Goal: Find contact information: Find contact information

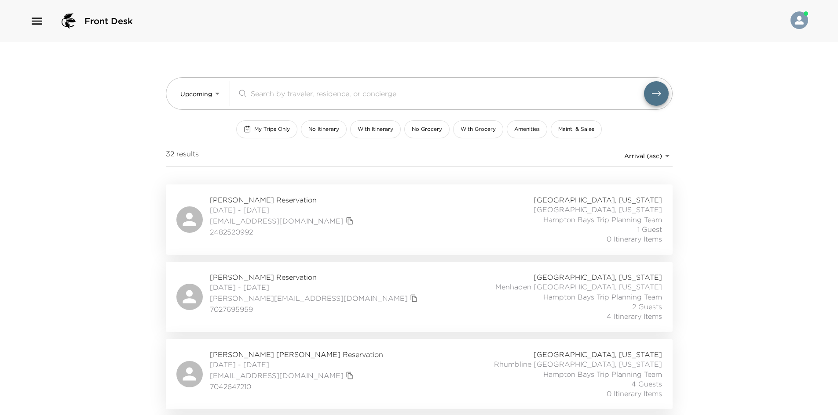
click at [231, 199] on span "[PERSON_NAME] Reservation" at bounding box center [283, 200] width 146 height 10
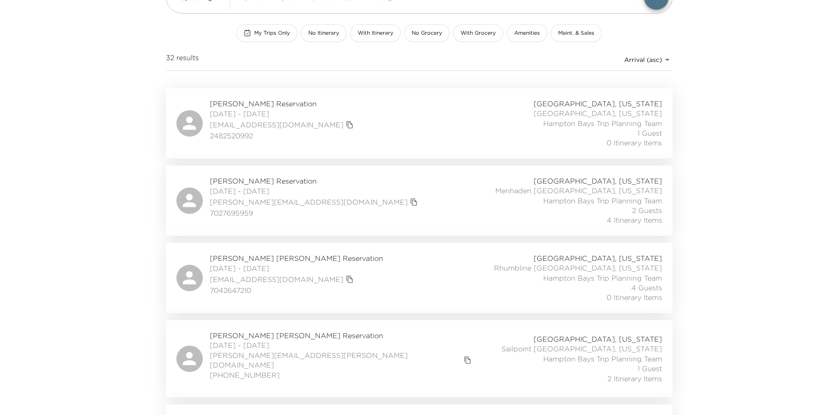
scroll to position [88, 0]
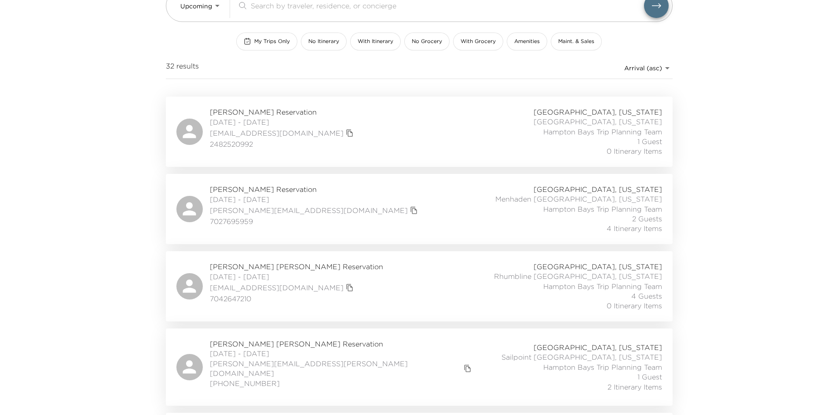
click at [247, 191] on span "[PERSON_NAME] Reservation" at bounding box center [315, 190] width 210 height 10
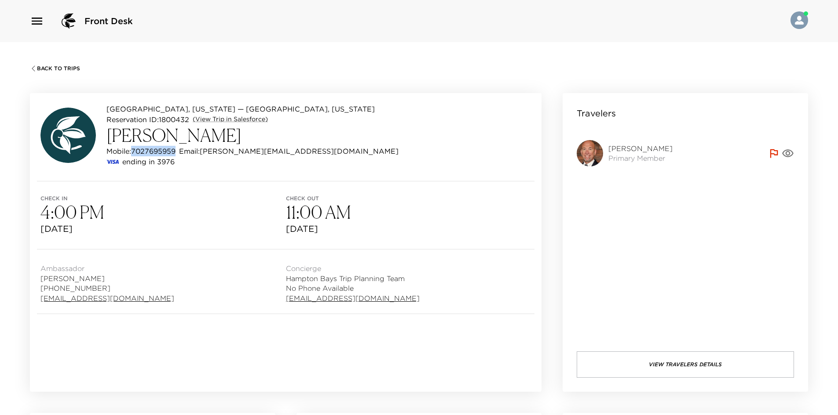
drag, startPoint x: 177, startPoint y: 150, endPoint x: 134, endPoint y: 152, distance: 43.1
click at [134, 152] on p "Mobile: 7027695959" at bounding box center [140, 151] width 69 height 11
copy p "7027695959"
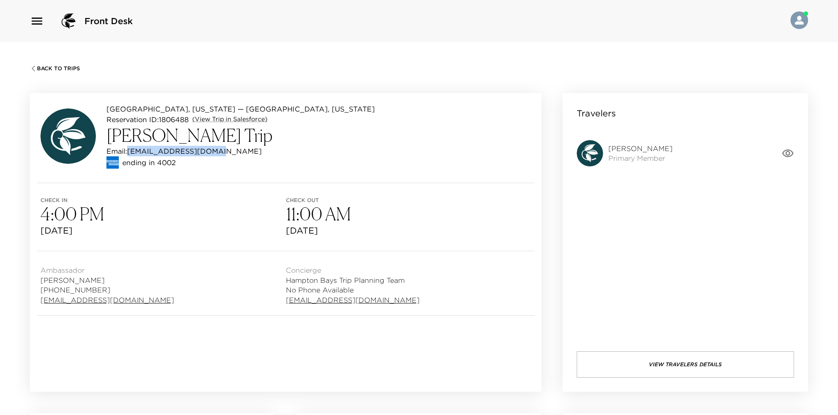
drag, startPoint x: 230, startPoint y: 148, endPoint x: 131, endPoint y: 154, distance: 98.7
click at [131, 154] on div "Email: [EMAIL_ADDRESS][DOMAIN_NAME]" at bounding box center [240, 151] width 268 height 11
copy p "[EMAIL_ADDRESS][DOMAIN_NAME]"
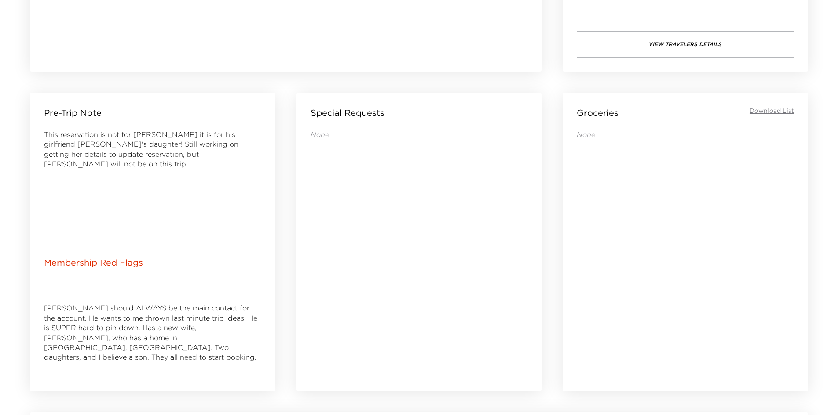
scroll to position [220, 0]
